Goal: Task Accomplishment & Management: Use online tool/utility

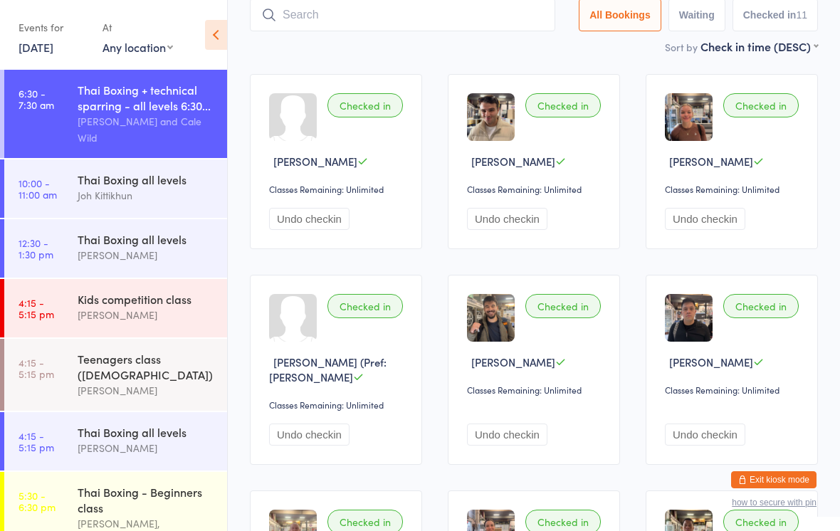
click at [463, 15] on input "search" at bounding box center [402, 15] width 305 height 33
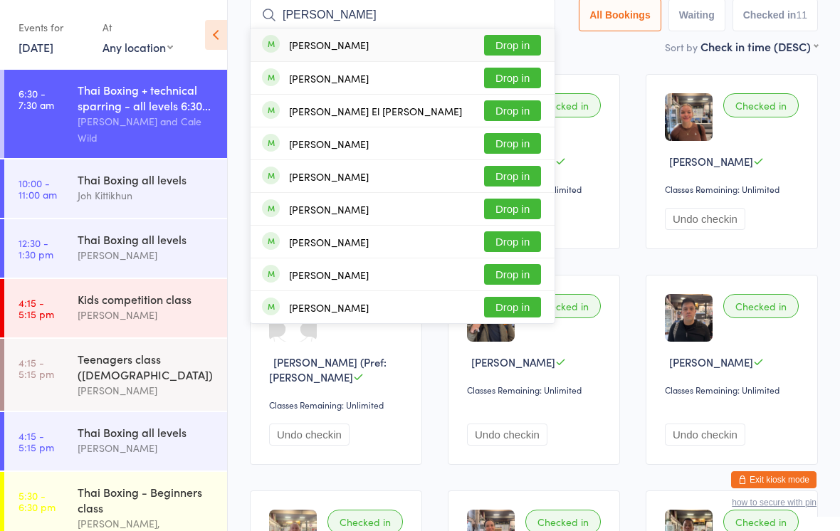
type input "[PERSON_NAME]"
click at [520, 42] on button "Drop in" at bounding box center [512, 45] width 57 height 21
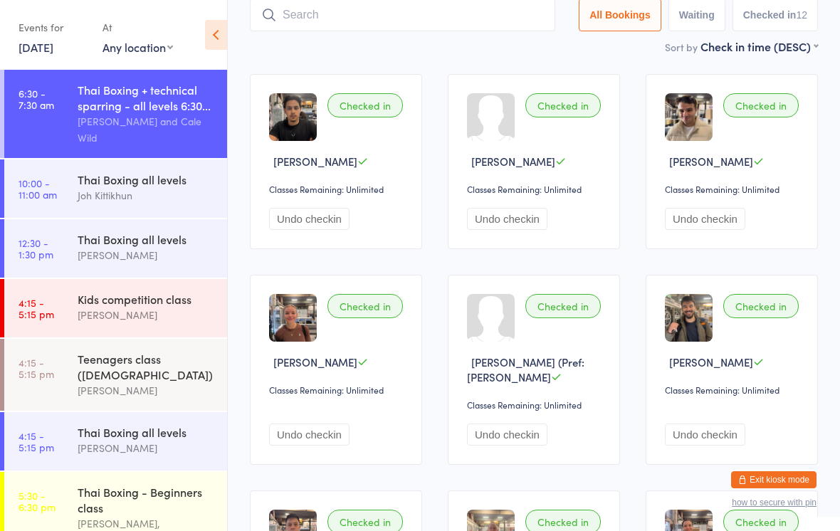
click at [360, 13] on input "search" at bounding box center [402, 15] width 305 height 33
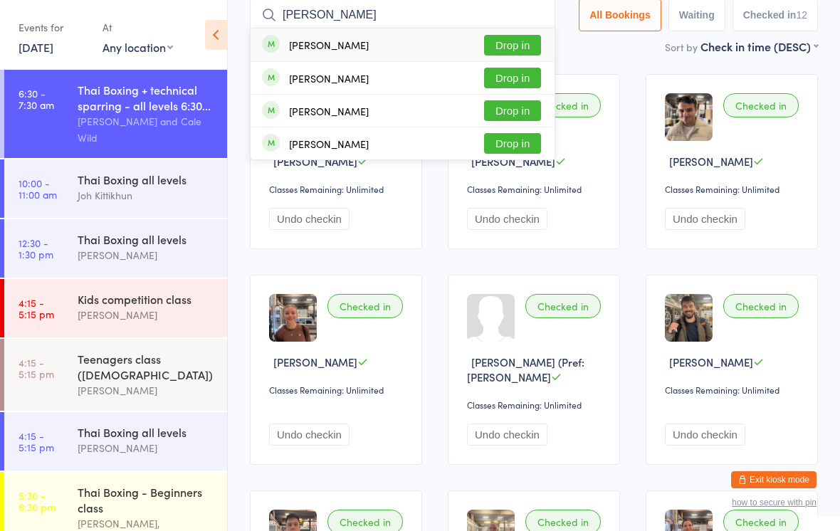
type input "[PERSON_NAME]"
click at [523, 73] on button "Drop in" at bounding box center [512, 78] width 57 height 21
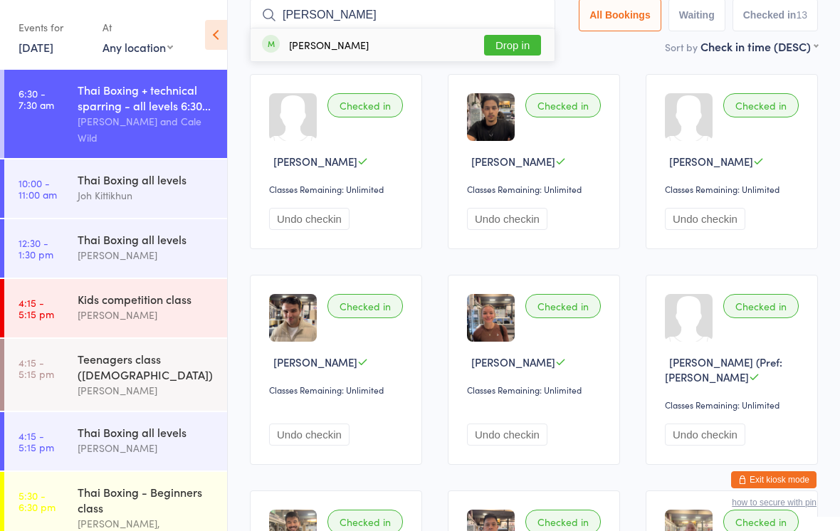
type input "[PERSON_NAME]"
click at [526, 41] on button "Drop in" at bounding box center [512, 45] width 57 height 21
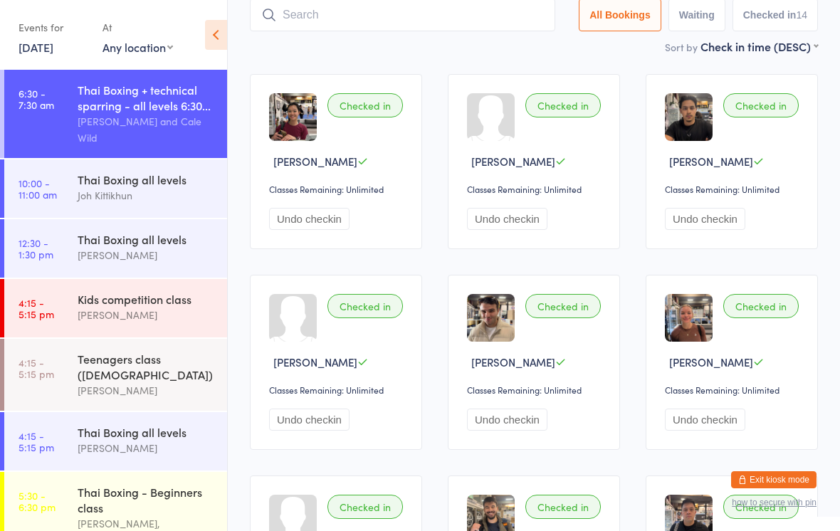
click at [494, 22] on input "search" at bounding box center [402, 15] width 305 height 33
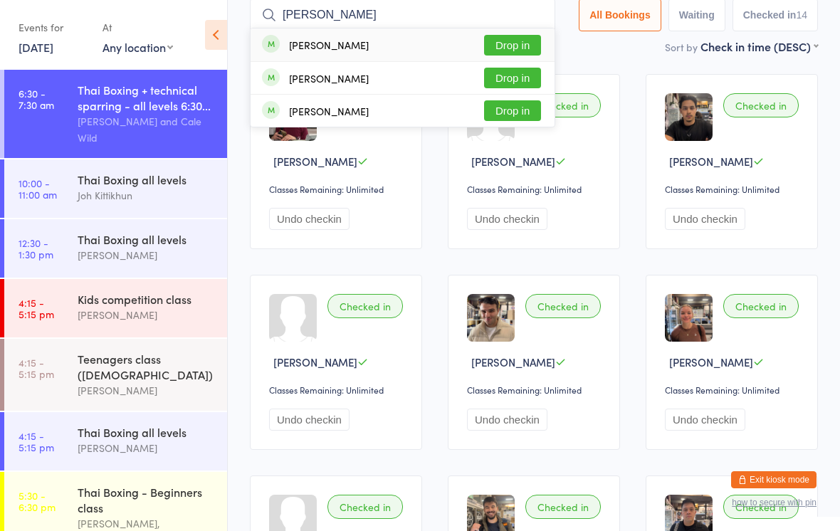
type input "[PERSON_NAME]"
click at [485, 42] on button "Drop in" at bounding box center [512, 45] width 57 height 21
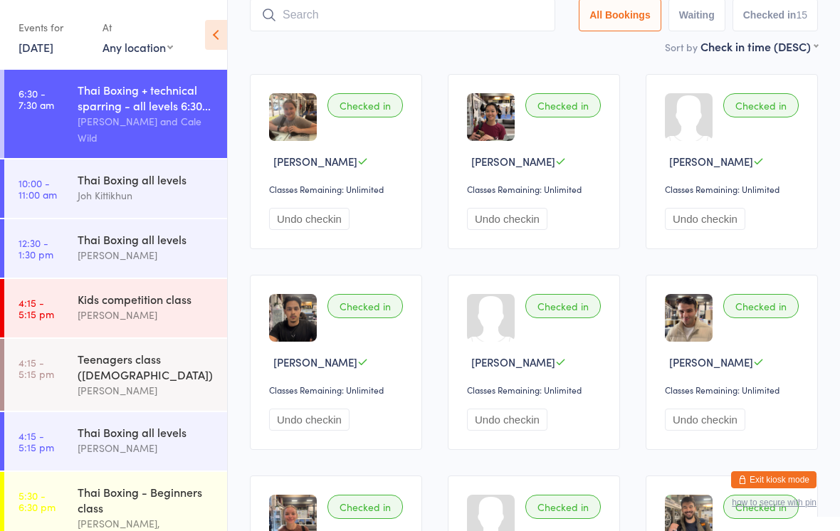
click at [85, 204] on div "Joh Kittikhun" at bounding box center [146, 195] width 137 height 16
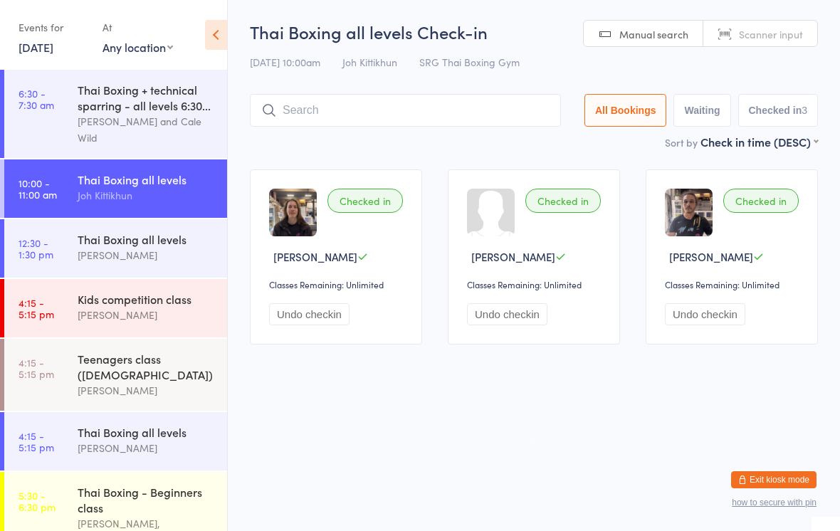
click at [390, 126] on input "search" at bounding box center [405, 110] width 311 height 33
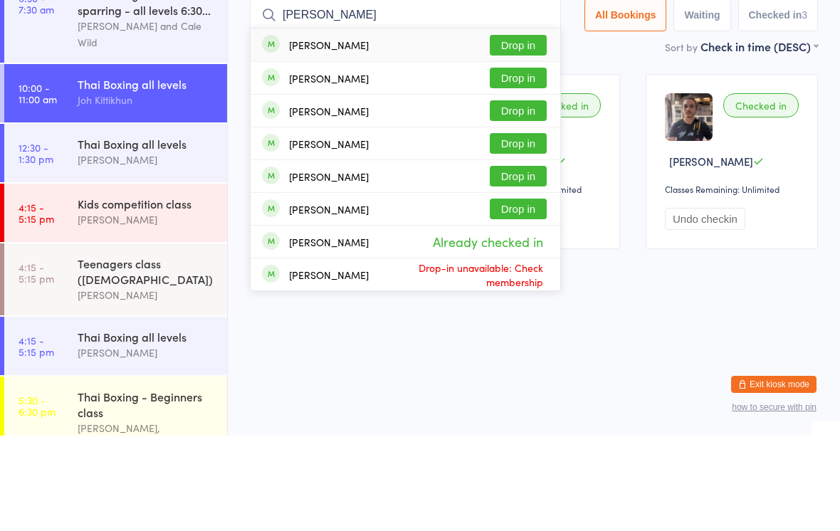
type input "[PERSON_NAME]"
click at [528, 130] on button "Drop in" at bounding box center [518, 140] width 57 height 21
